Goal: Ask a question

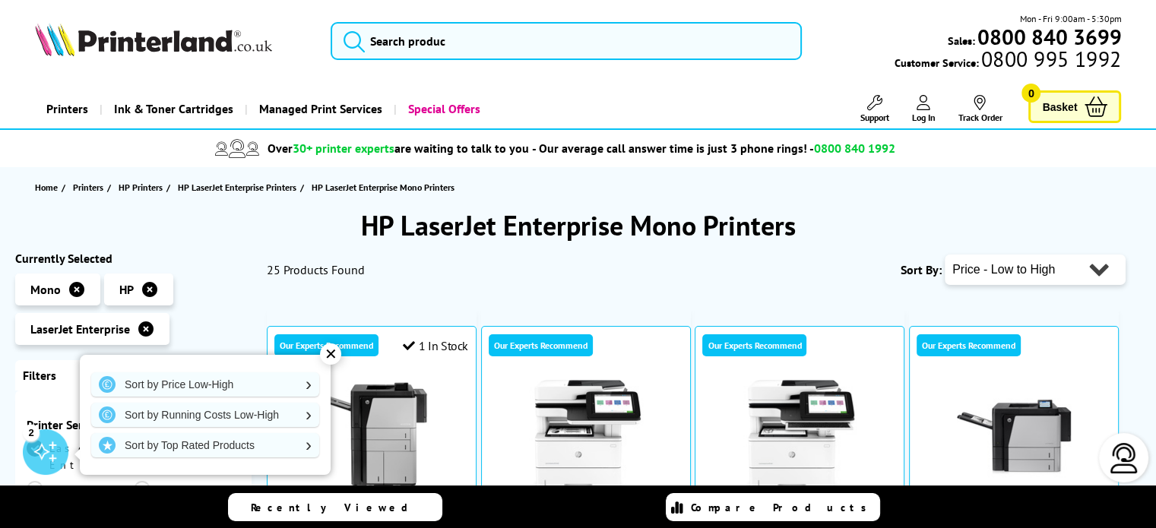
click at [151, 292] on icon at bounding box center [149, 289] width 15 height 15
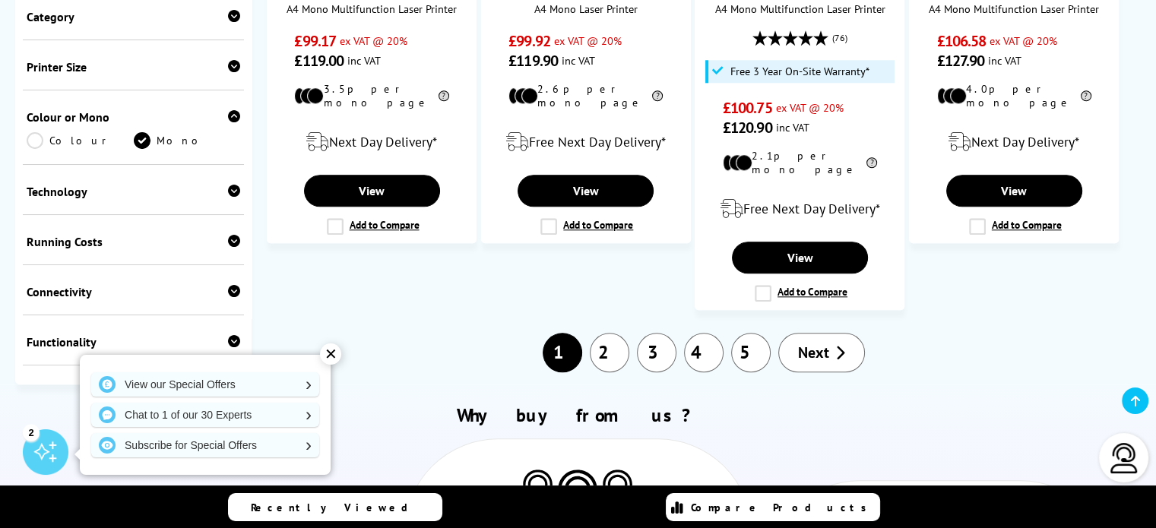
scroll to position [1645, 0]
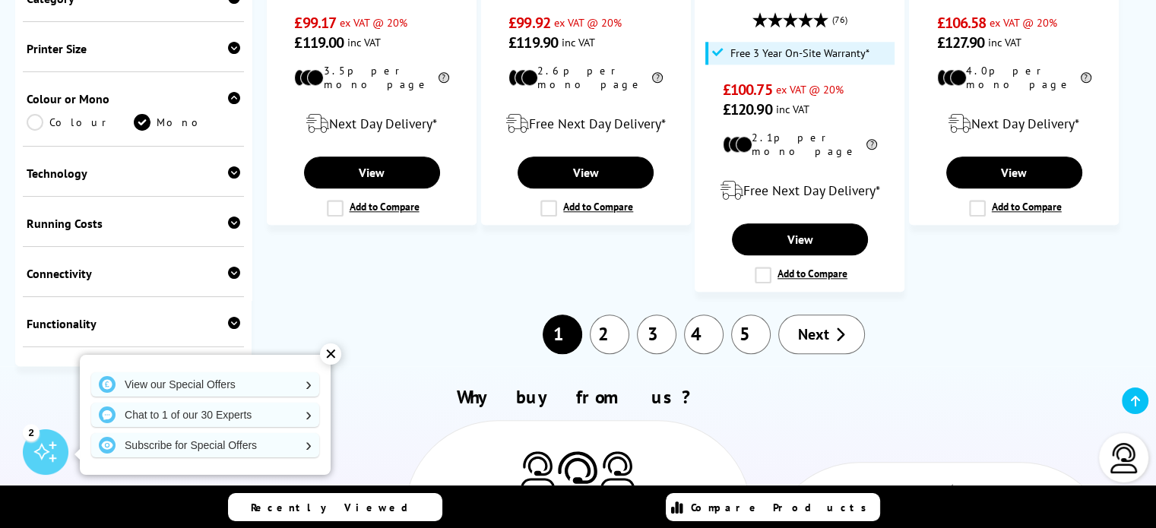
click at [614, 315] on link "2" at bounding box center [610, 335] width 40 height 40
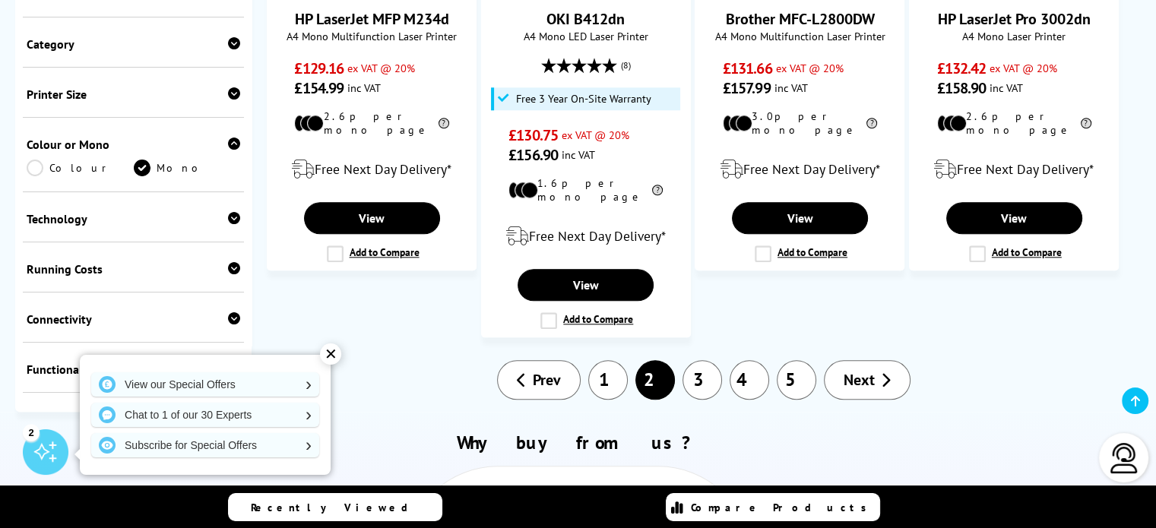
scroll to position [1669, 0]
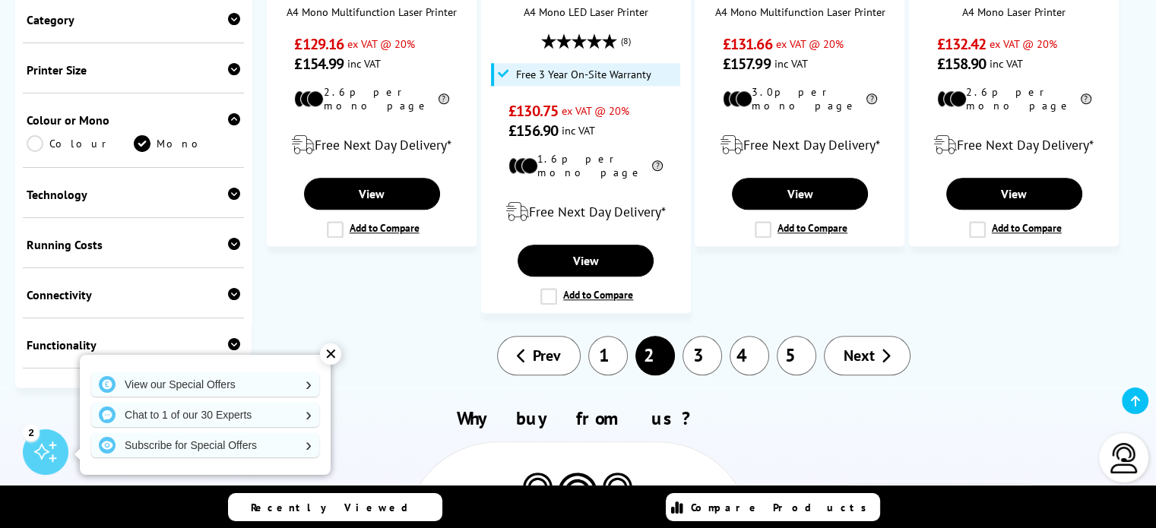
click at [710, 336] on link "3" at bounding box center [702, 356] width 40 height 40
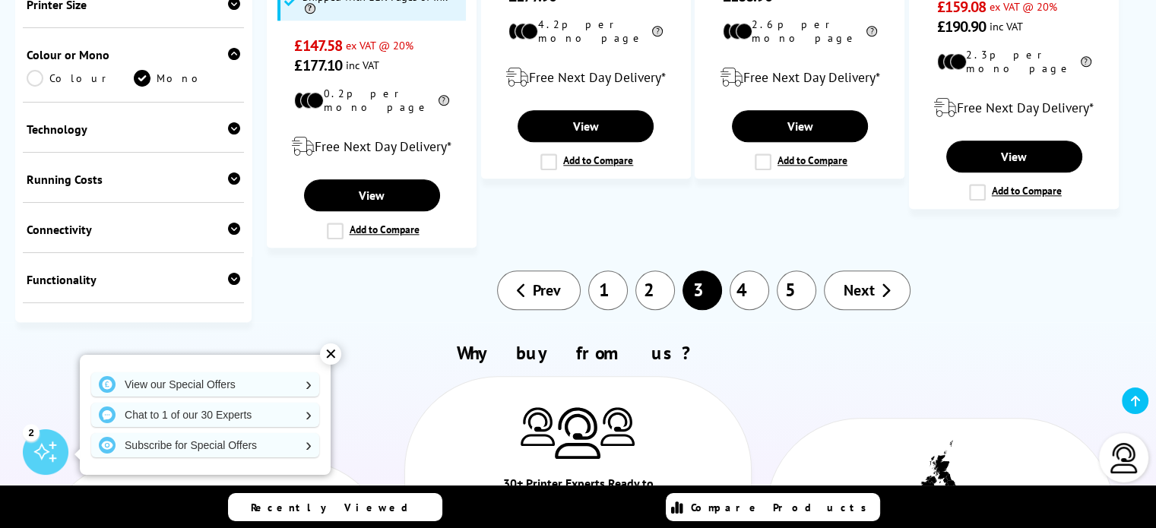
scroll to position [1733, 0]
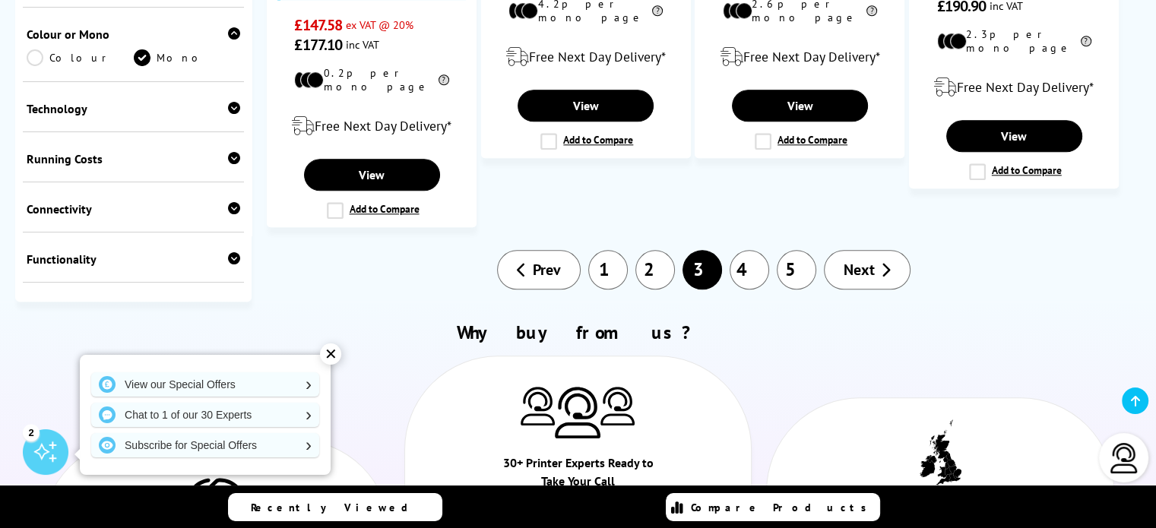
click at [754, 250] on link "4" at bounding box center [750, 270] width 40 height 40
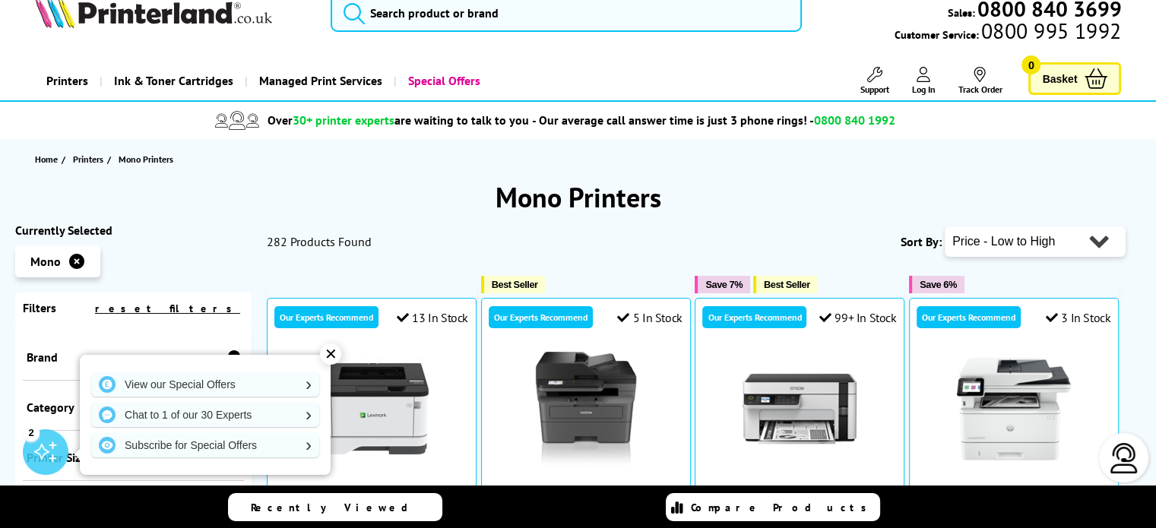
scroll to position [30, 0]
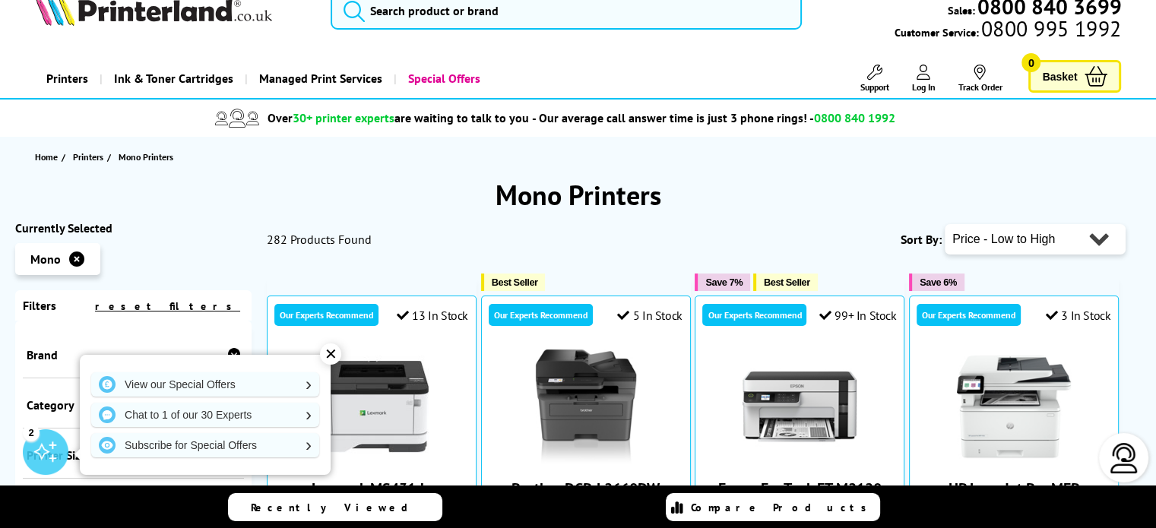
click at [326, 355] on div "✕" at bounding box center [330, 353] width 21 height 21
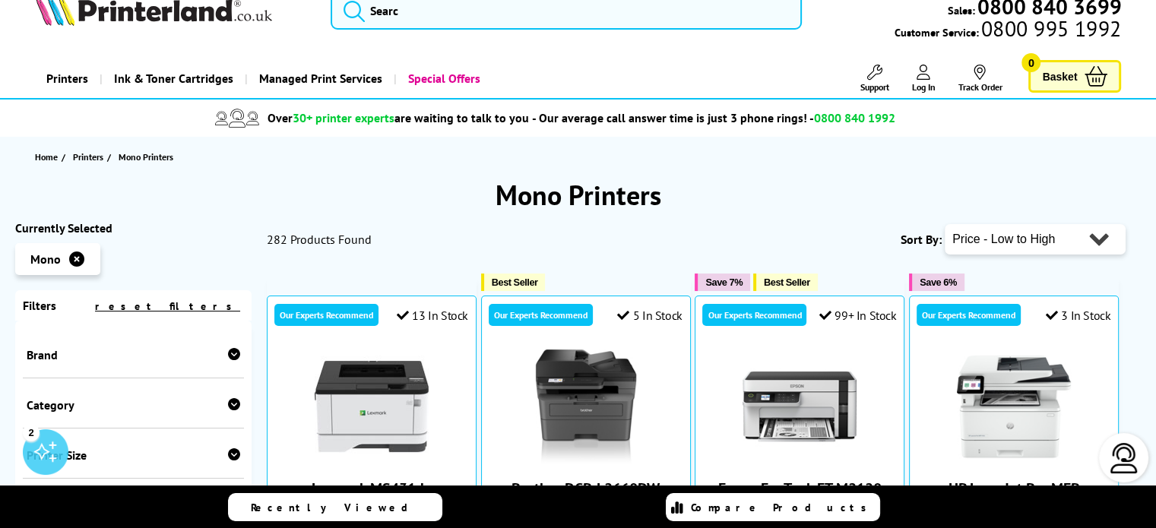
click at [426, 191] on h1 "Mono Printers" at bounding box center [577, 195] width 1125 height 36
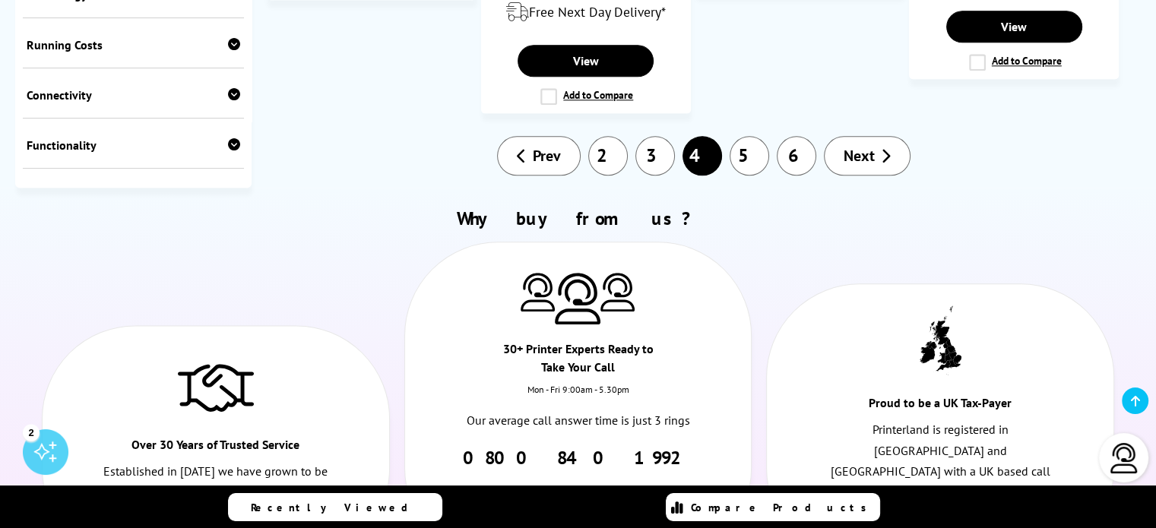
scroll to position [1854, 0]
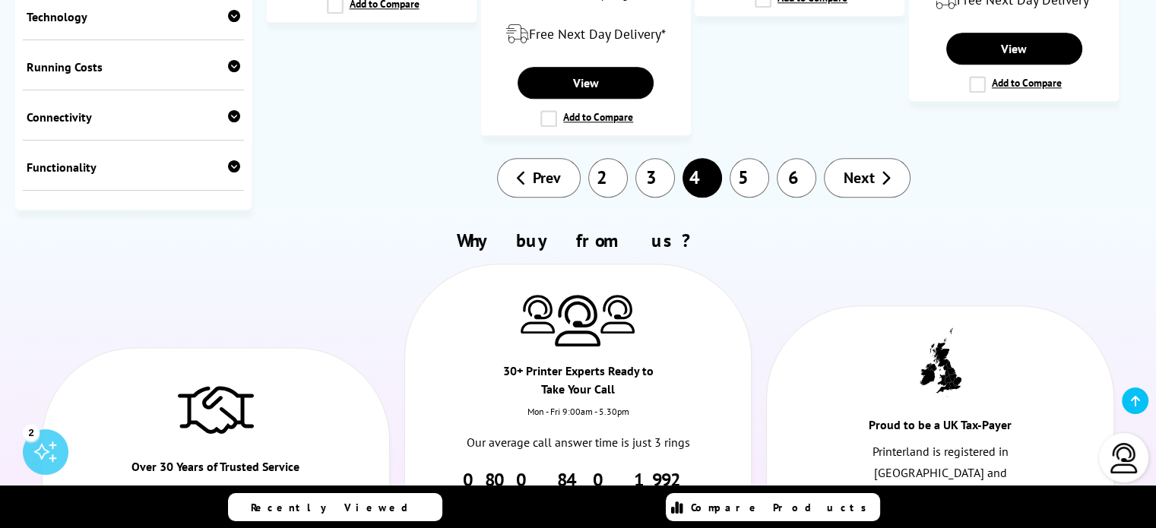
click at [754, 158] on link "5" at bounding box center [750, 178] width 40 height 40
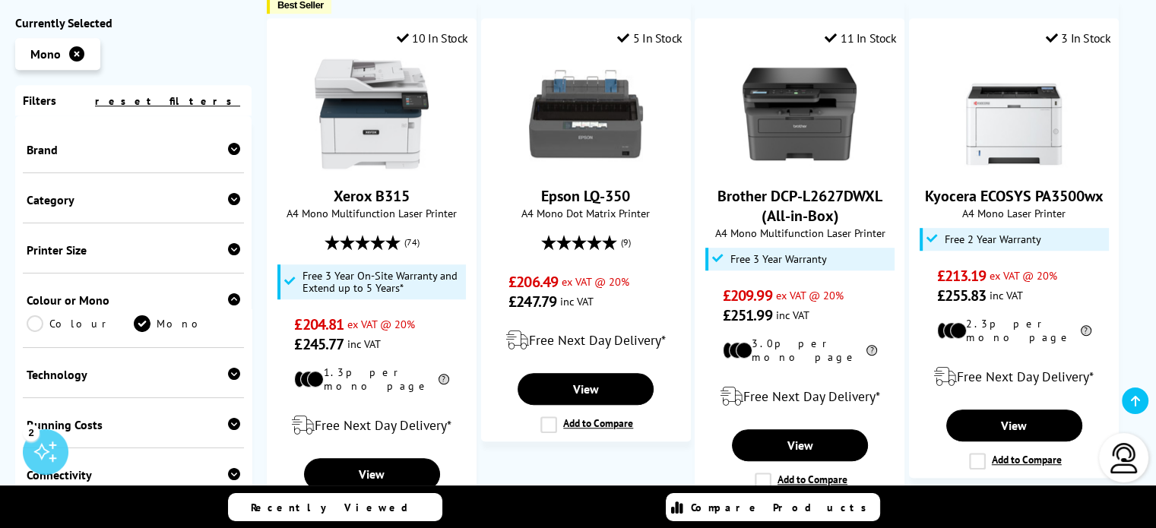
scroll to position [954, 0]
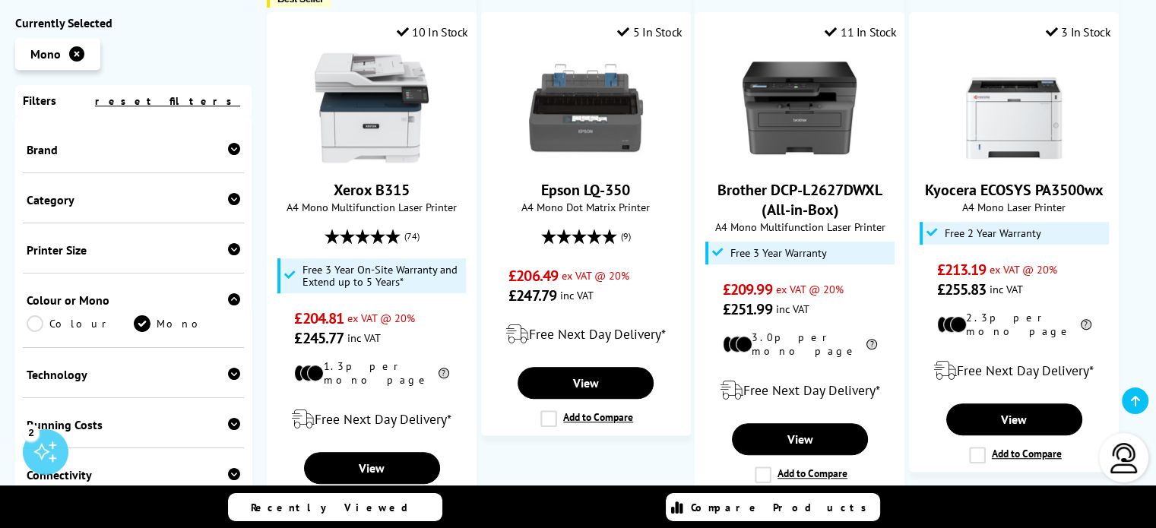
click at [1126, 455] on img at bounding box center [1124, 458] width 30 height 30
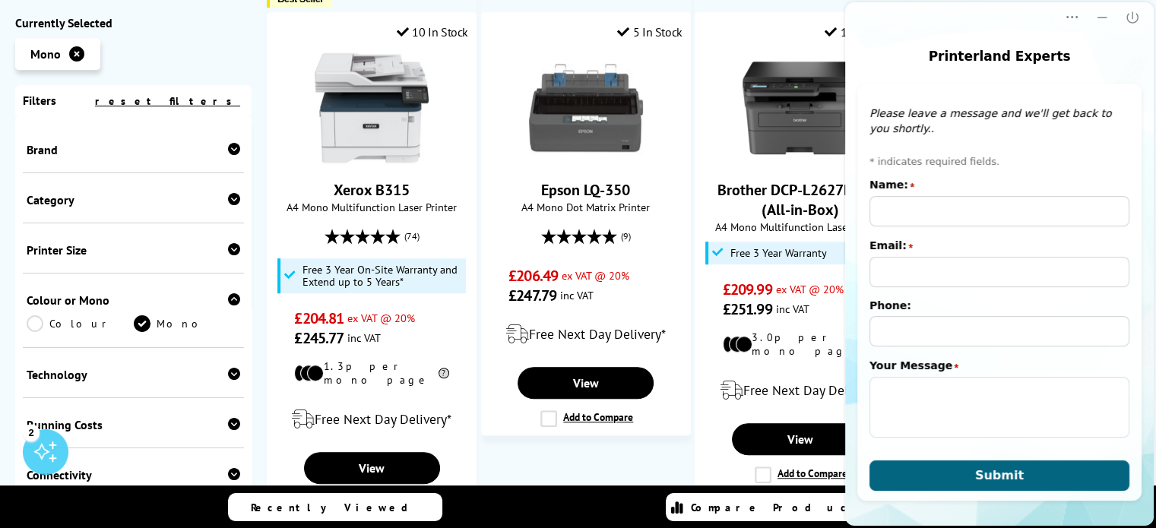
scroll to position [0, 0]
click at [1130, 17] on icon "Close" at bounding box center [1132, 17] width 15 height 15
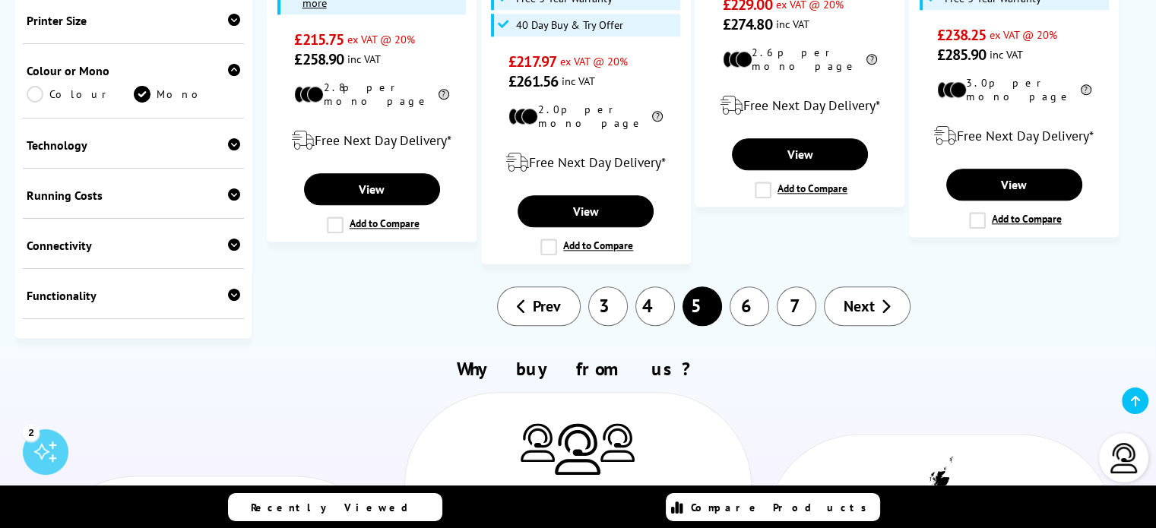
scroll to position [1787, 0]
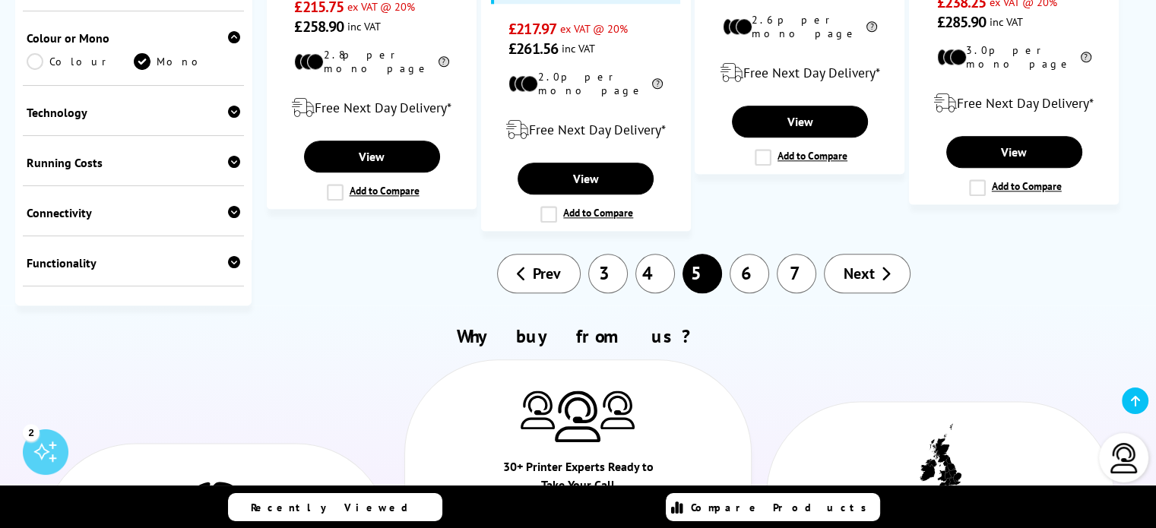
click at [862, 264] on span "Next" at bounding box center [859, 274] width 31 height 20
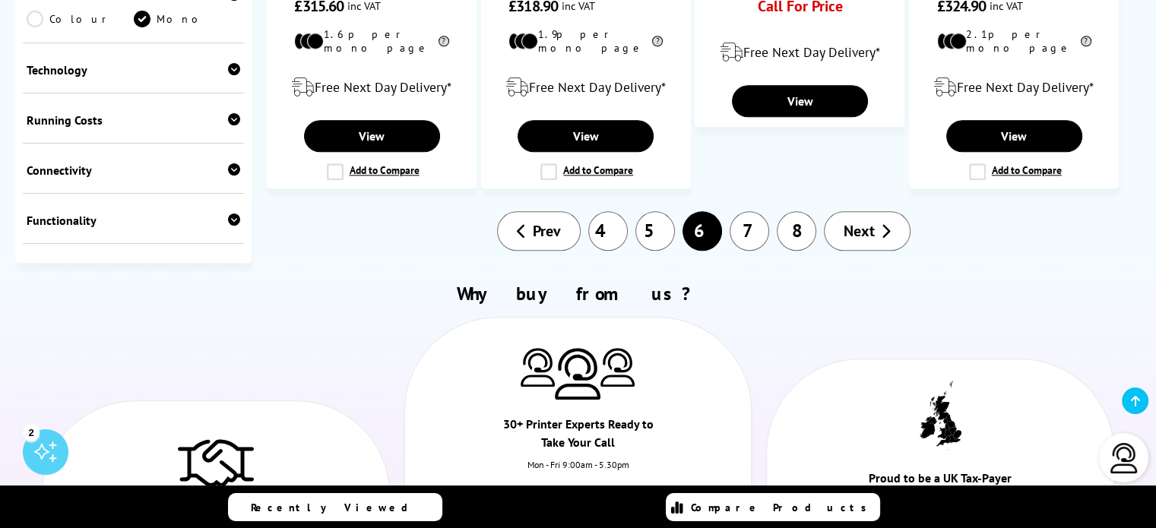
scroll to position [1830, 0]
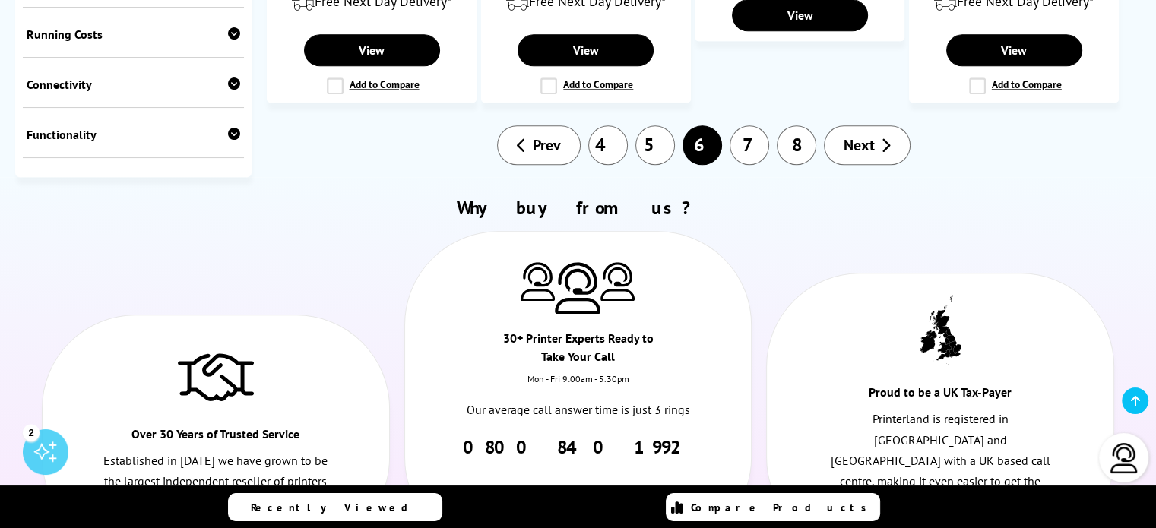
click at [881, 138] on icon at bounding box center [886, 145] width 10 height 15
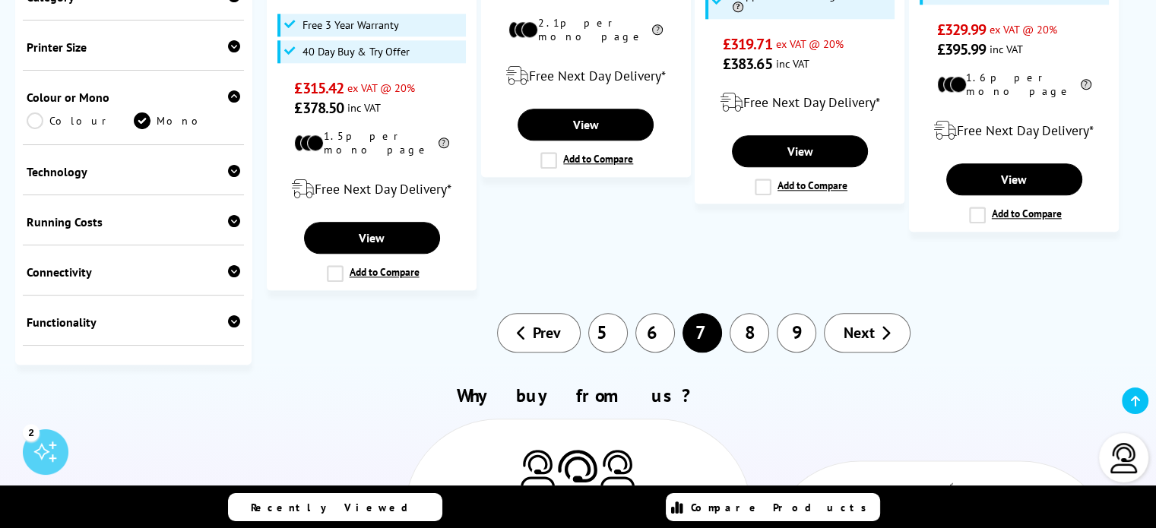
scroll to position [1763, 0]
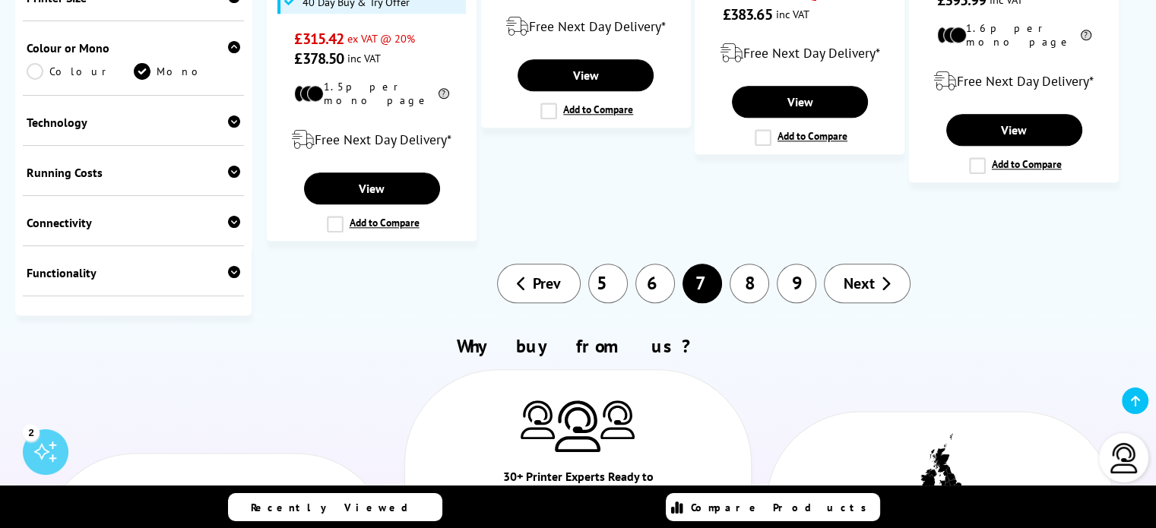
click at [862, 274] on span "Next" at bounding box center [859, 284] width 31 height 20
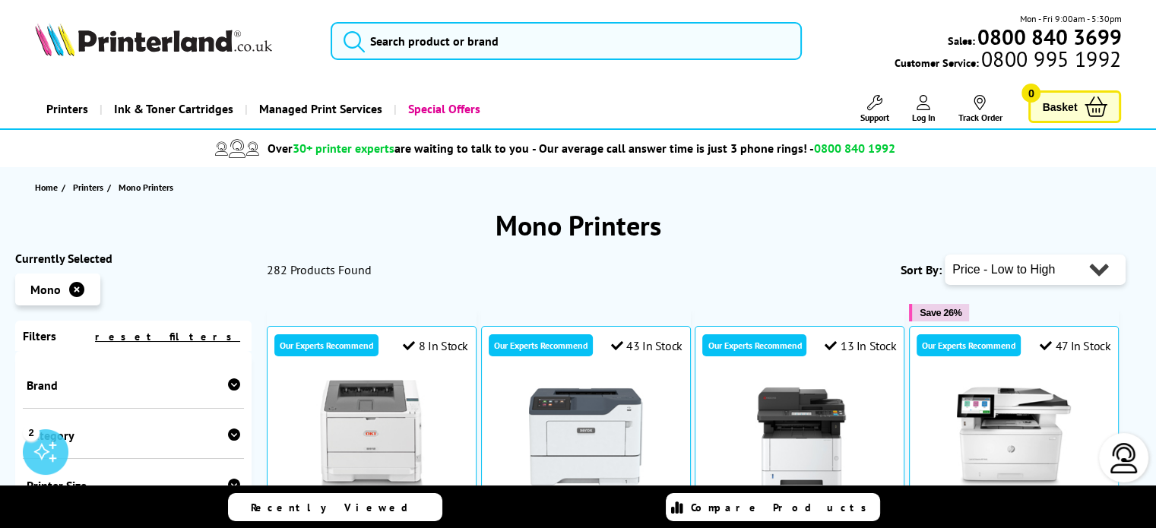
click at [1130, 466] on img at bounding box center [1124, 458] width 30 height 30
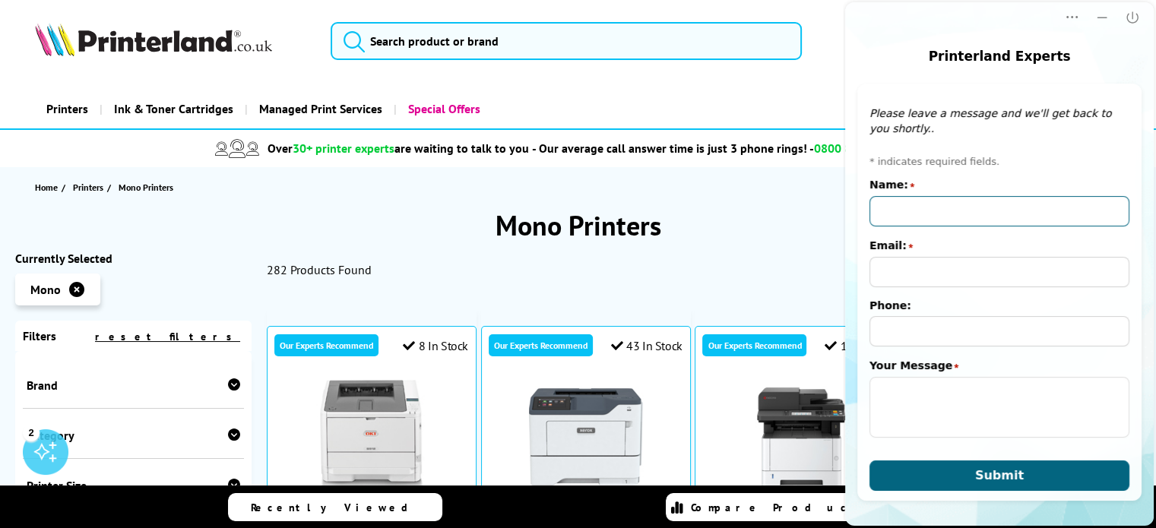
click at [1034, 206] on input "Name:" at bounding box center [999, 211] width 260 height 30
type input "[PERSON_NAME]"
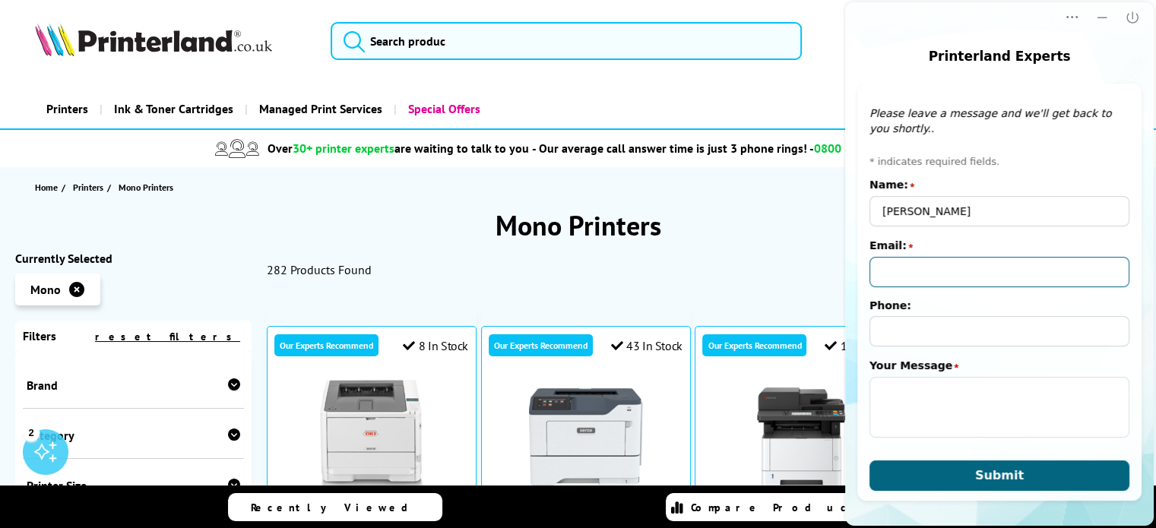
type input "[PERSON_NAME][EMAIL_ADDRESS][PERSON_NAME][DOMAIN_NAME]"
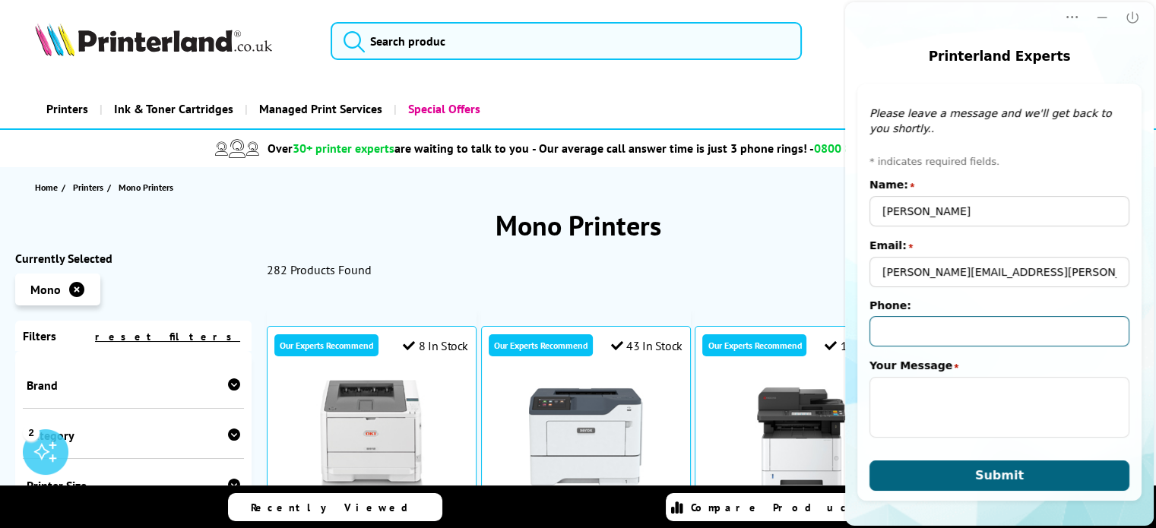
type input "07783774687"
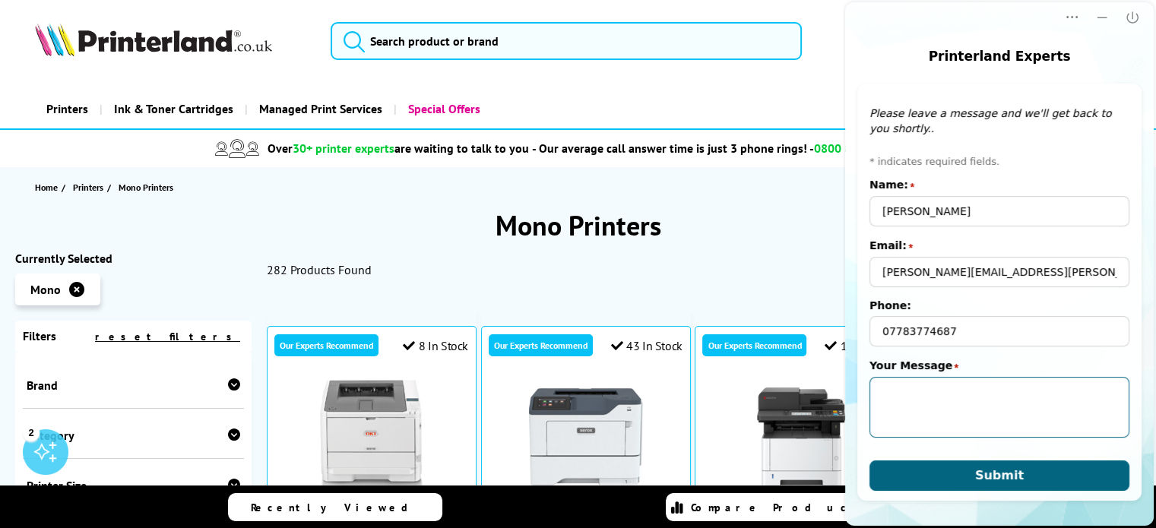
click at [987, 390] on textarea "Your Message" at bounding box center [999, 407] width 260 height 61
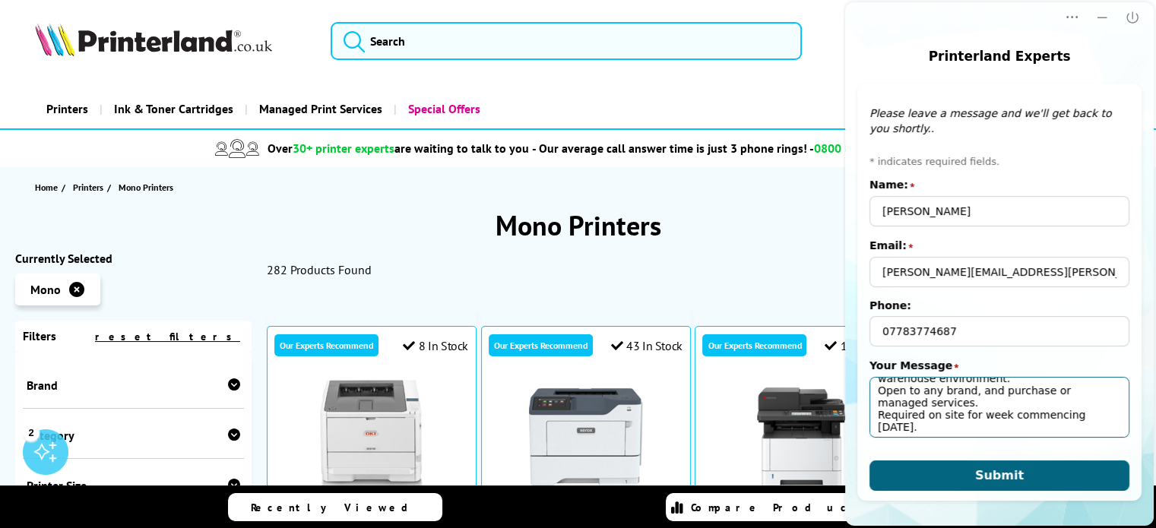
scroll to position [84, 0]
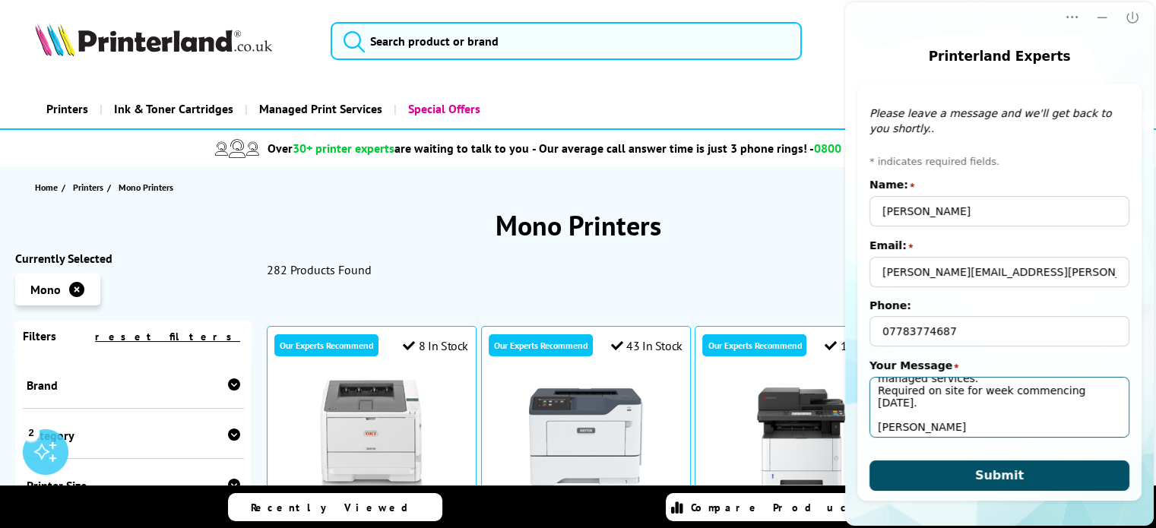
type textarea "Good morning We need four desktop printers which will print A4 sheets of labels…"
click at [992, 483] on span "Submit" at bounding box center [999, 475] width 49 height 14
